Goal: Check status: Verify the current state of an ongoing process or item

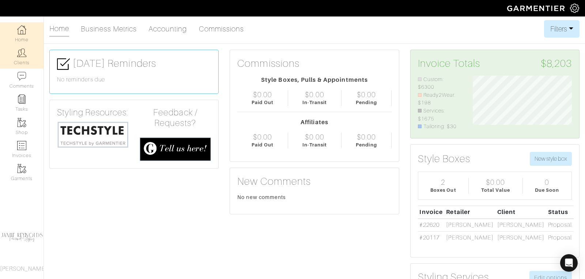
scroll to position [49, 110]
click at [32, 59] on link "Clients" at bounding box center [21, 56] width 43 height 23
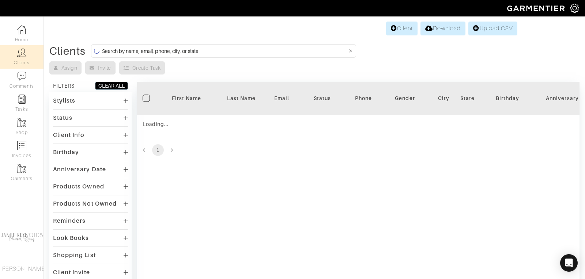
click at [165, 49] on input at bounding box center [224, 50] width 245 height 9
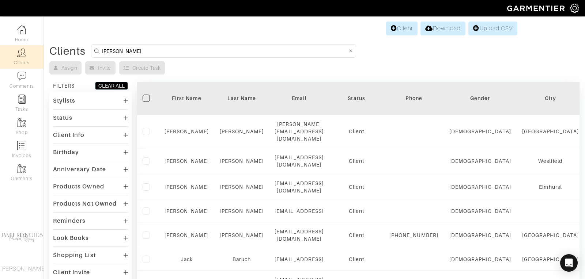
type input "[PERSON_NAME]"
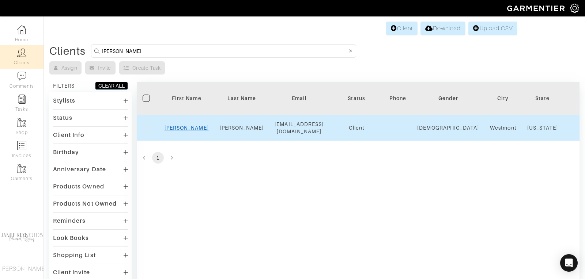
click at [183, 125] on link "[PERSON_NAME]" at bounding box center [186, 128] width 44 height 6
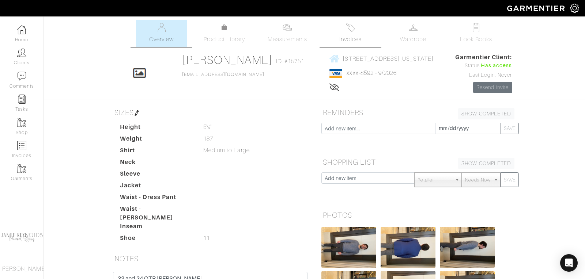
click at [348, 36] on span "Invoices" at bounding box center [350, 39] width 22 height 9
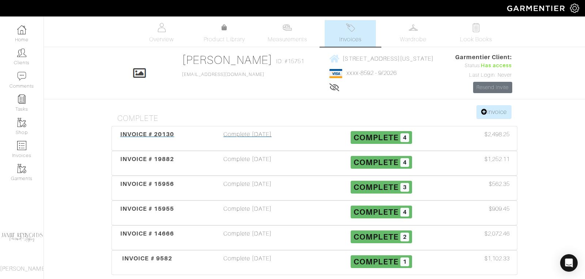
click at [156, 130] on div "INVOICE # 20130" at bounding box center [147, 138] width 67 height 17
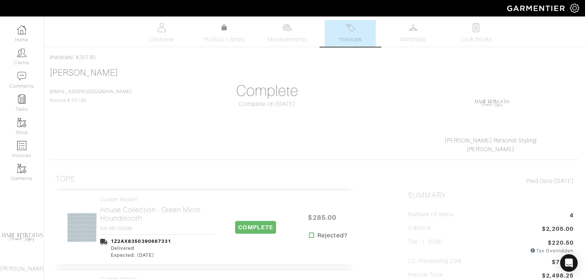
click at [157, 134] on div "Keith Johnson kjohns2431@gmail.com Invoice # 20130 Complete Complete on 08/13/2…" at bounding box center [314, 111] width 529 height 86
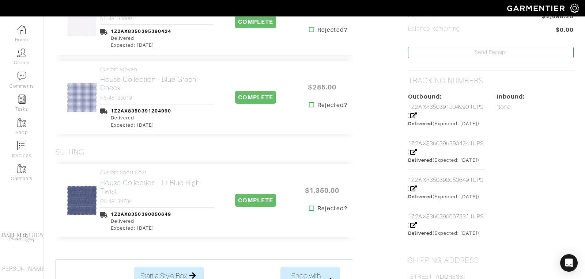
scroll to position [311, 0]
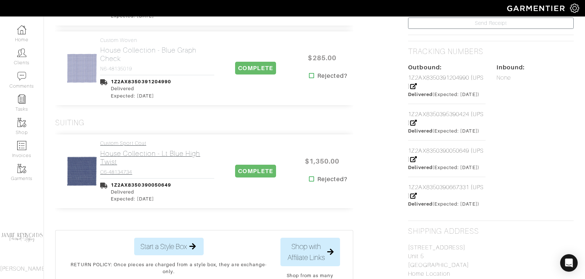
click at [168, 152] on h2 "House Collection - Lt Blue High Twist" at bounding box center [157, 157] width 114 height 17
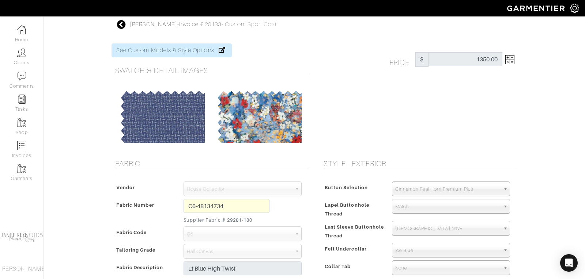
click at [123, 26] on icon at bounding box center [121, 24] width 9 height 9
